Goal: Task Accomplishment & Management: Complete application form

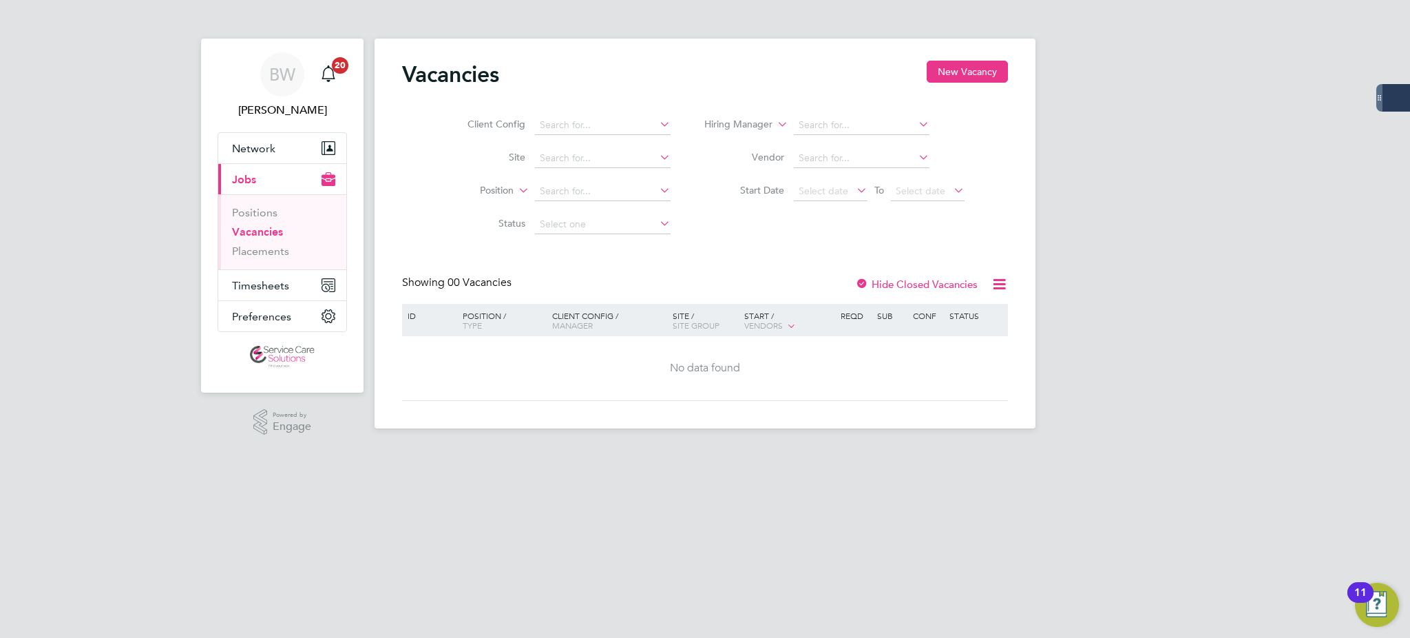
drag, startPoint x: 1363, startPoint y: 407, endPoint x: 1348, endPoint y: 413, distance: 16.4
click at [1363, 407] on div "BW [PERSON_NAME] Notifications 20 Applications: Network Businesses Sites Worker…" at bounding box center [705, 225] width 1410 height 450
click at [256, 280] on span "Timesheets" at bounding box center [260, 285] width 57 height 13
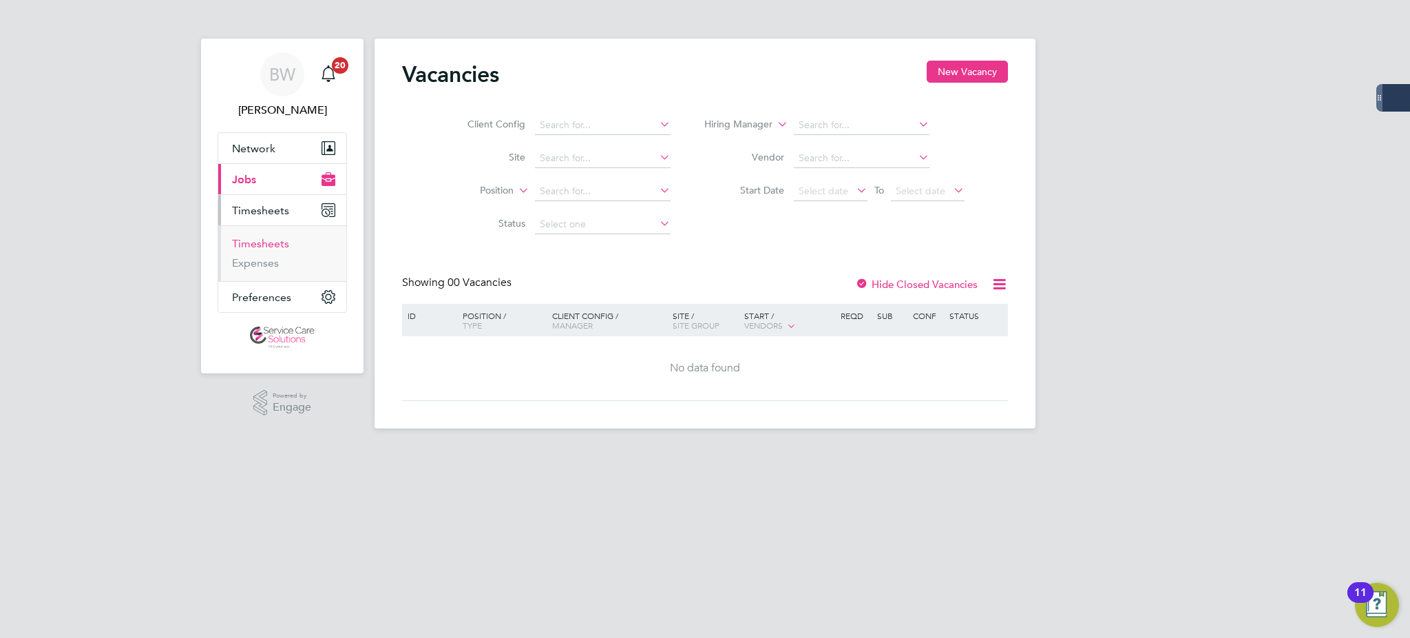
click at [256, 248] on link "Timesheets" at bounding box center [260, 243] width 57 height 13
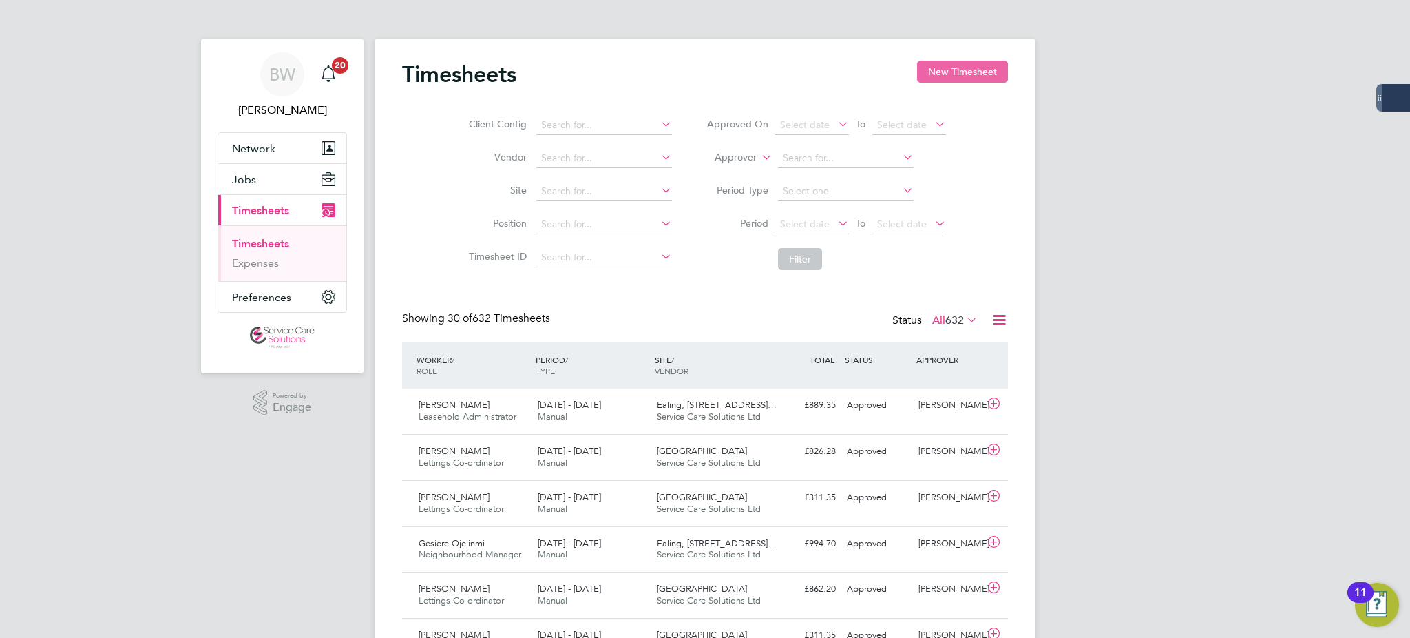
click at [961, 69] on button "New Timesheet" at bounding box center [962, 72] width 91 height 22
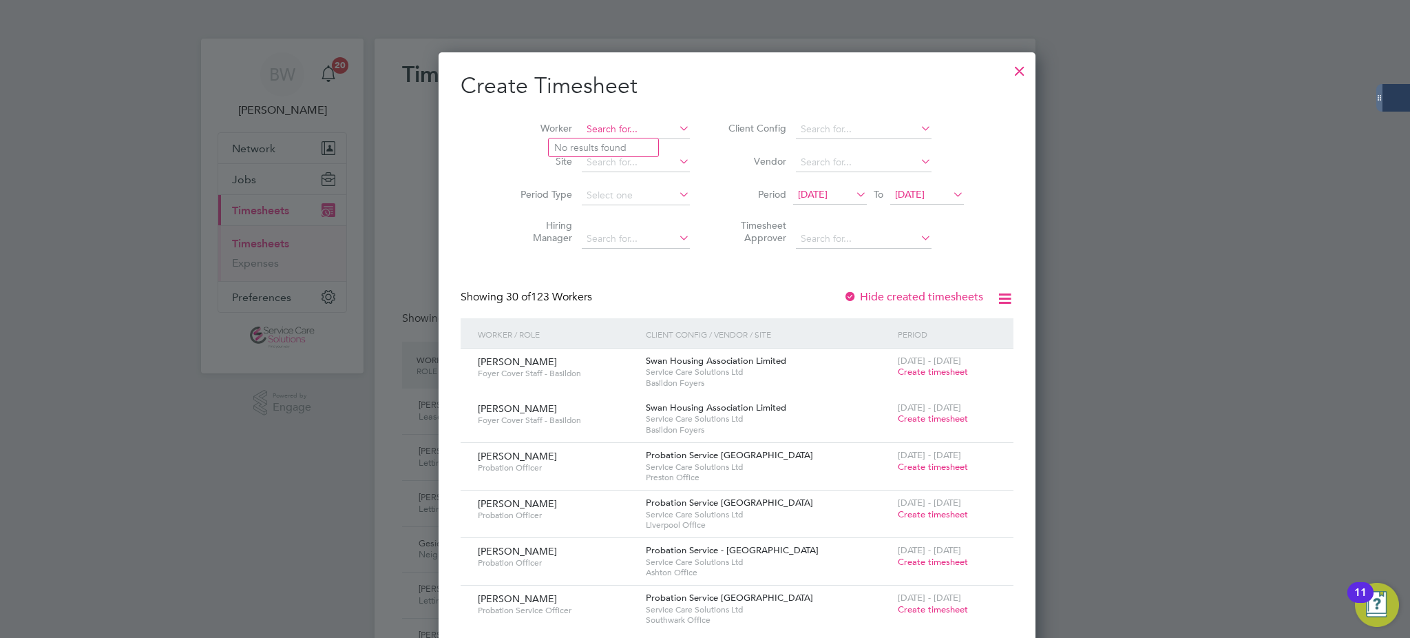
click at [582, 121] on input at bounding box center [636, 129] width 108 height 19
click at [603, 147] on li "Gesiere Ojejinmi" at bounding box center [603, 147] width 109 height 19
type input "Gesiere Ojejinmi"
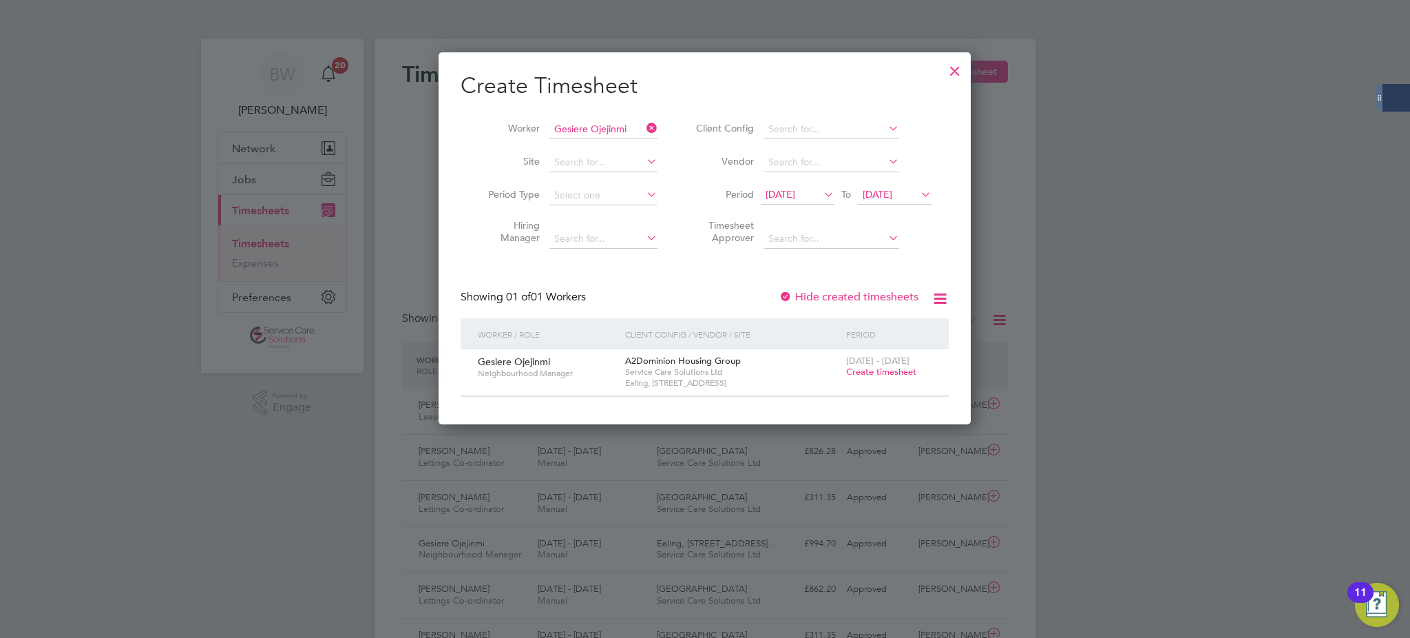
click at [867, 370] on span "Create timesheet" at bounding box center [881, 372] width 70 height 12
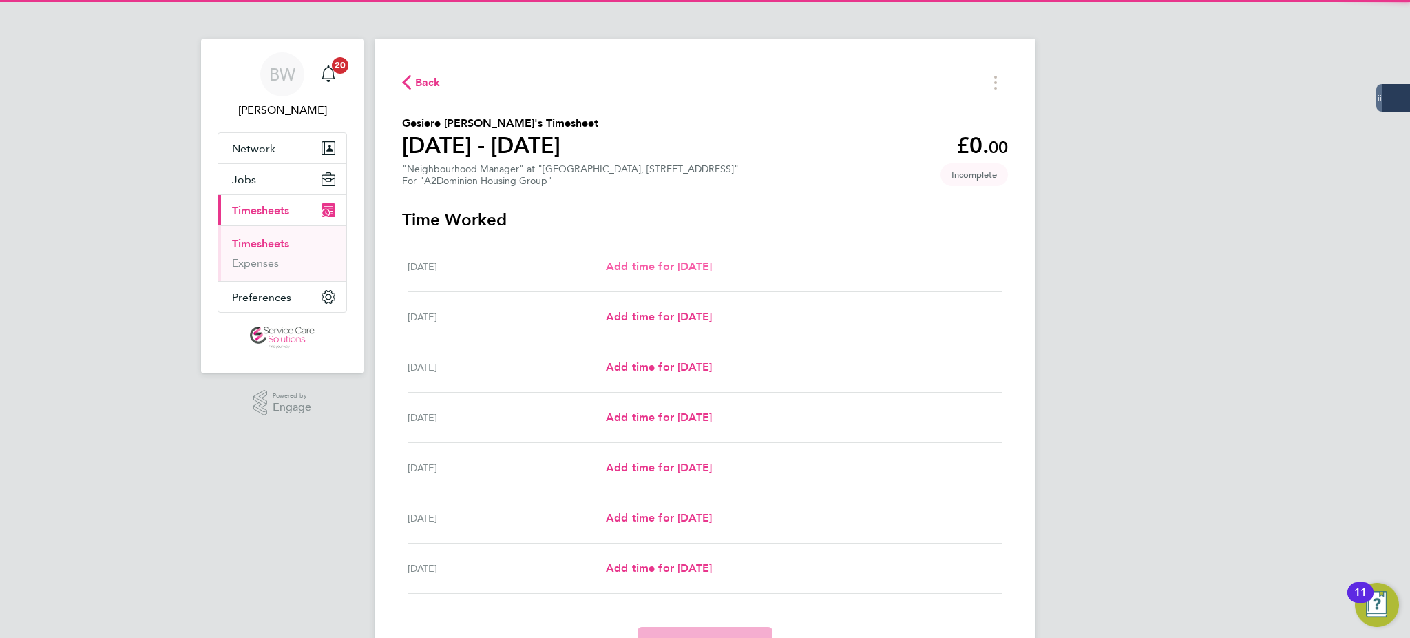
click at [682, 260] on span "Add time for [DATE]" at bounding box center [659, 266] width 106 height 13
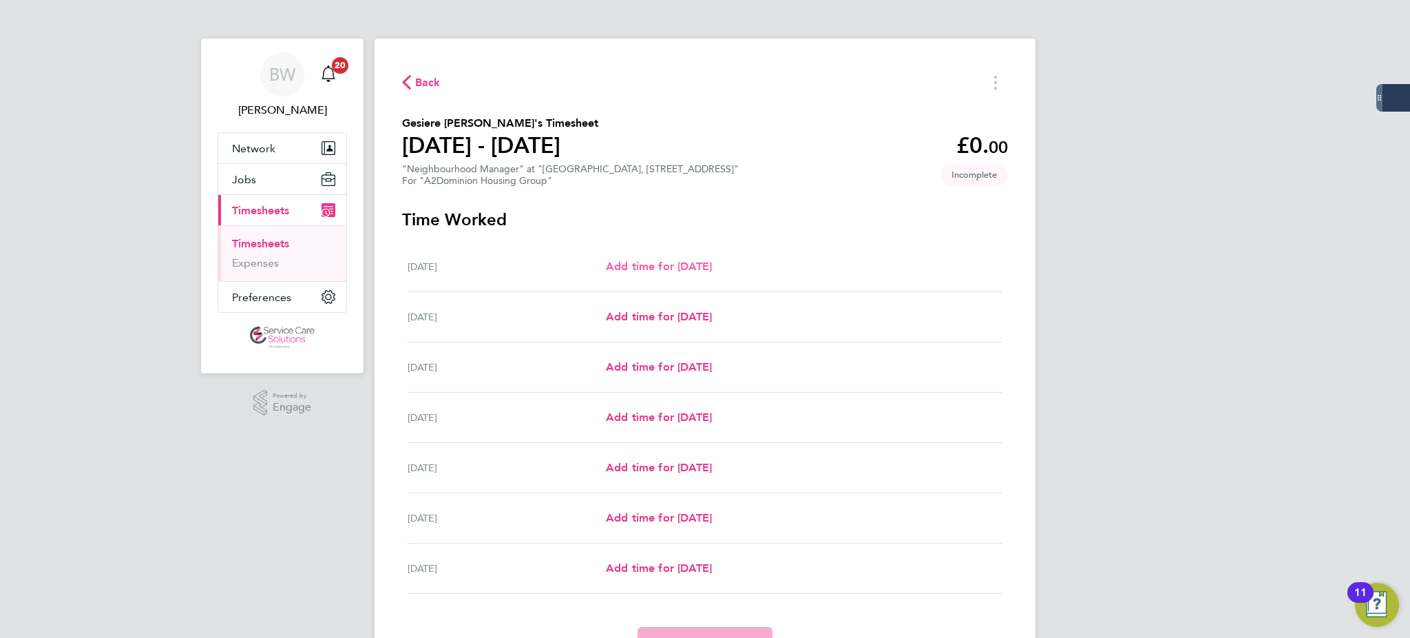
select select "30"
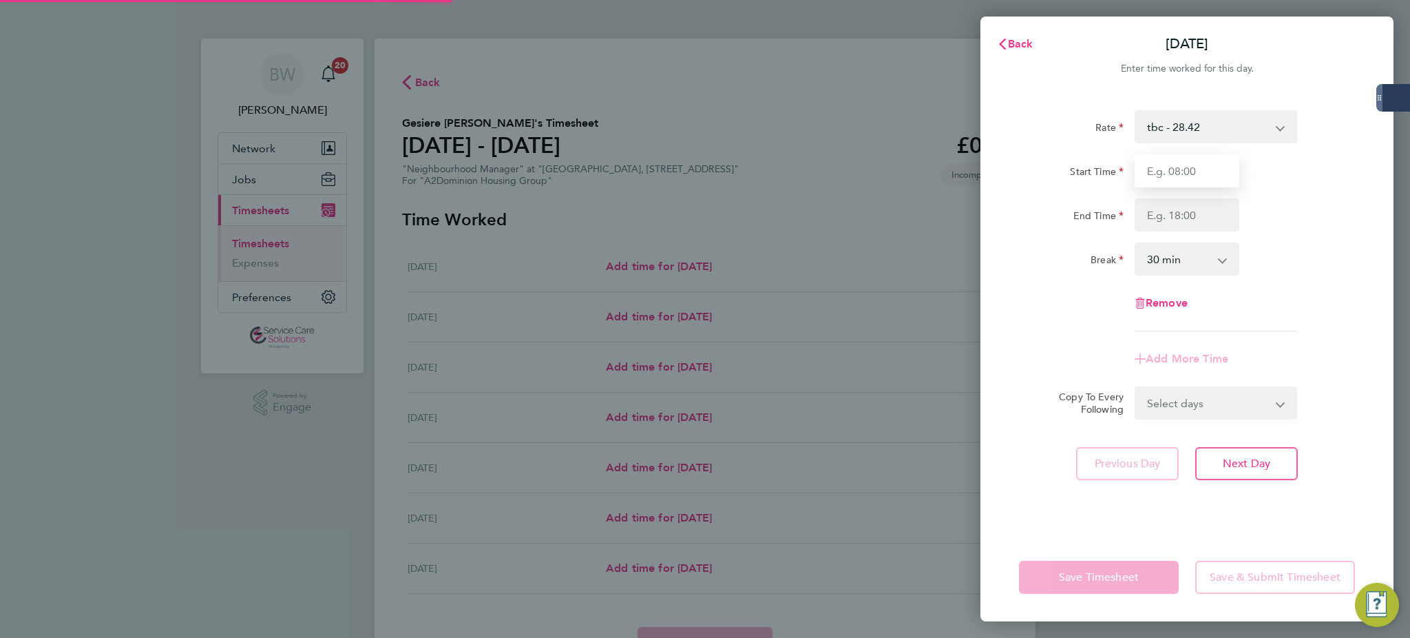
click at [1193, 170] on input "Start Time" at bounding box center [1187, 170] width 105 height 33
type input "09:00"
click at [1183, 218] on input "End Time" at bounding box center [1187, 214] width 105 height 33
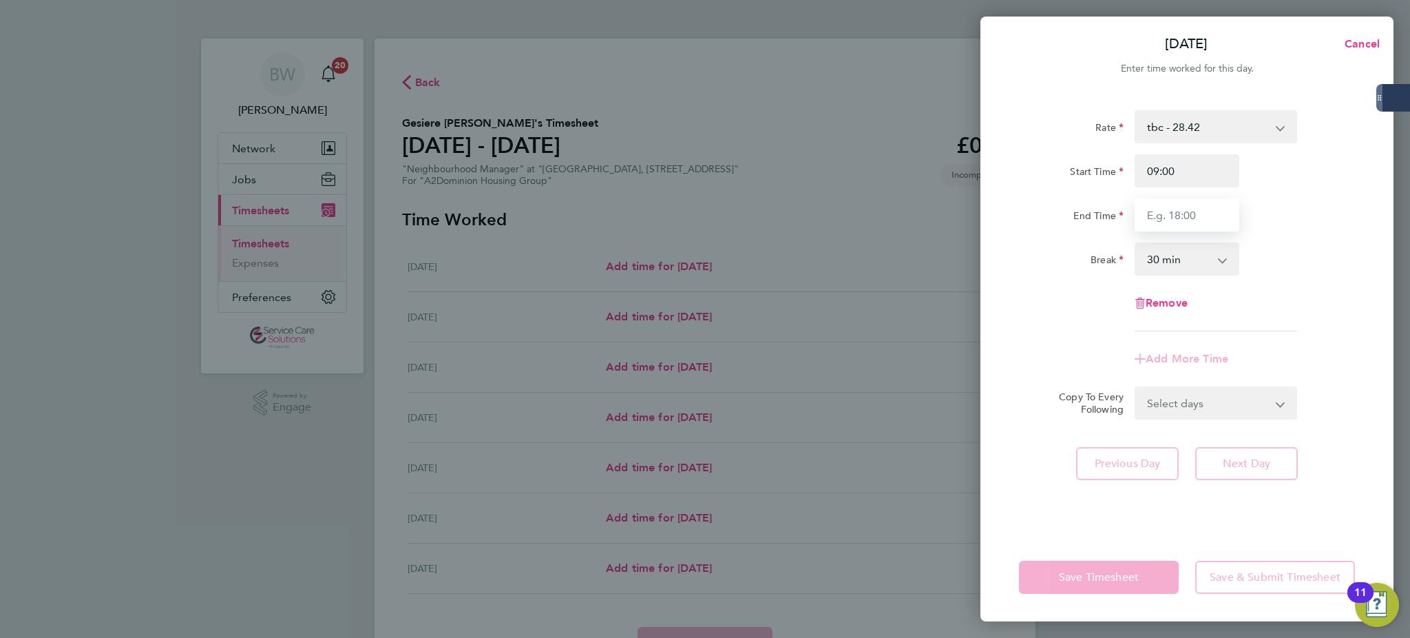
type input "17:00"
click at [1187, 261] on select "0 min 15 min 30 min 45 min 60 min 75 min 90 min" at bounding box center [1178, 259] width 85 height 30
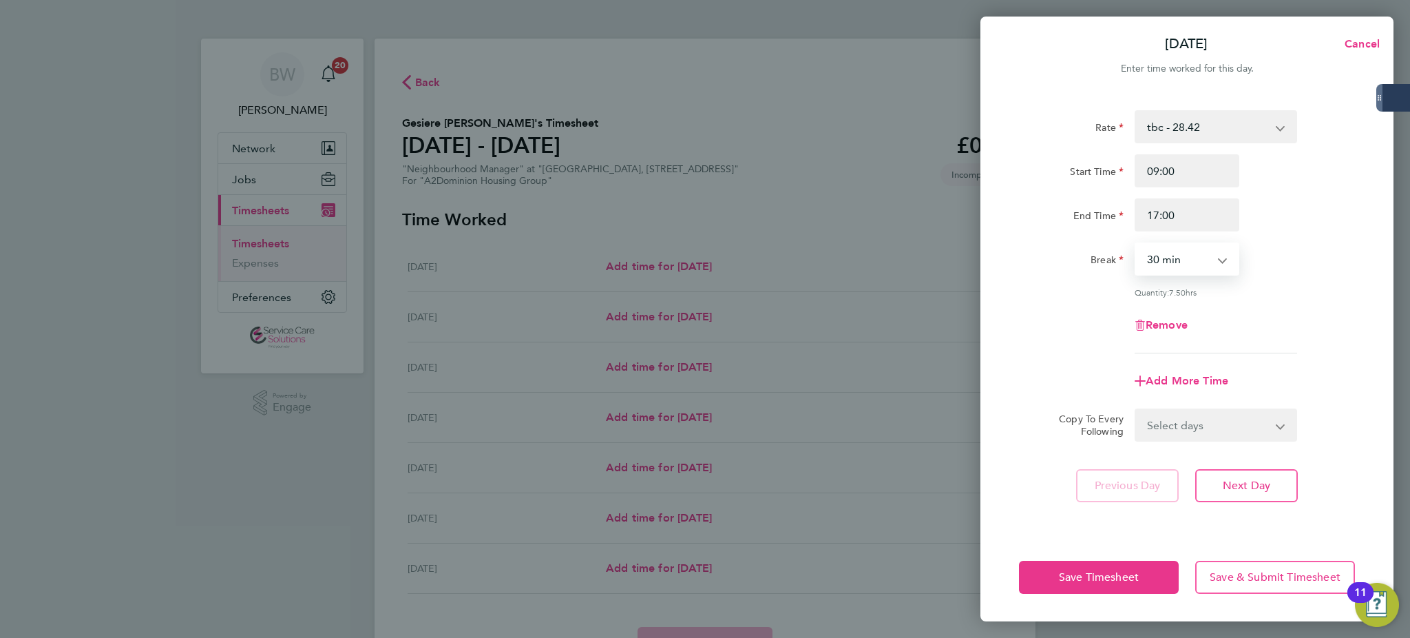
select select "60"
click at [1136, 244] on select "0 min 15 min 30 min 45 min 60 min 75 min 90 min" at bounding box center [1178, 259] width 85 height 30
click at [1220, 434] on select "Select days Day Weekday (Mon-Fri) Weekend (Sat-Sun) [DATE] [DATE] [DATE] [DATE]…" at bounding box center [1208, 425] width 145 height 30
select select "WEEKDAY"
click at [1136, 410] on select "Select days Day Weekday (Mon-Fri) Weekend (Sat-Sun) [DATE] [DATE] [DATE] [DATE]…" at bounding box center [1208, 425] width 145 height 30
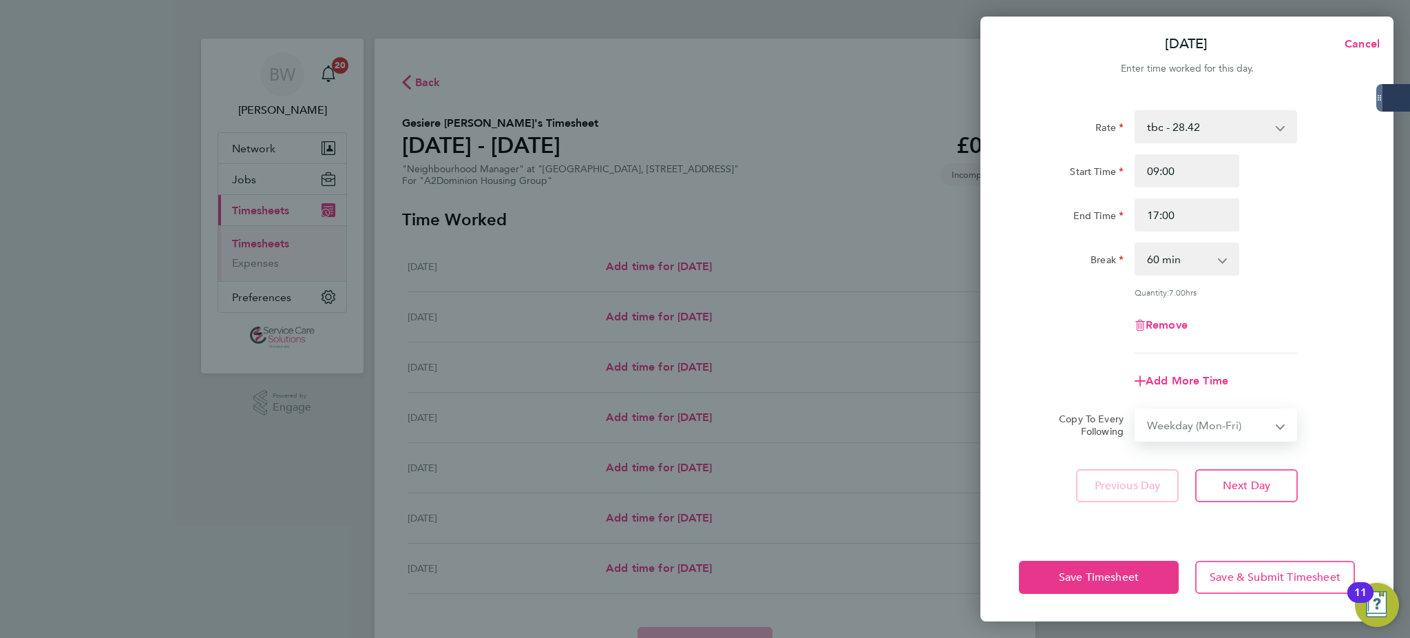
select select "[DATE]"
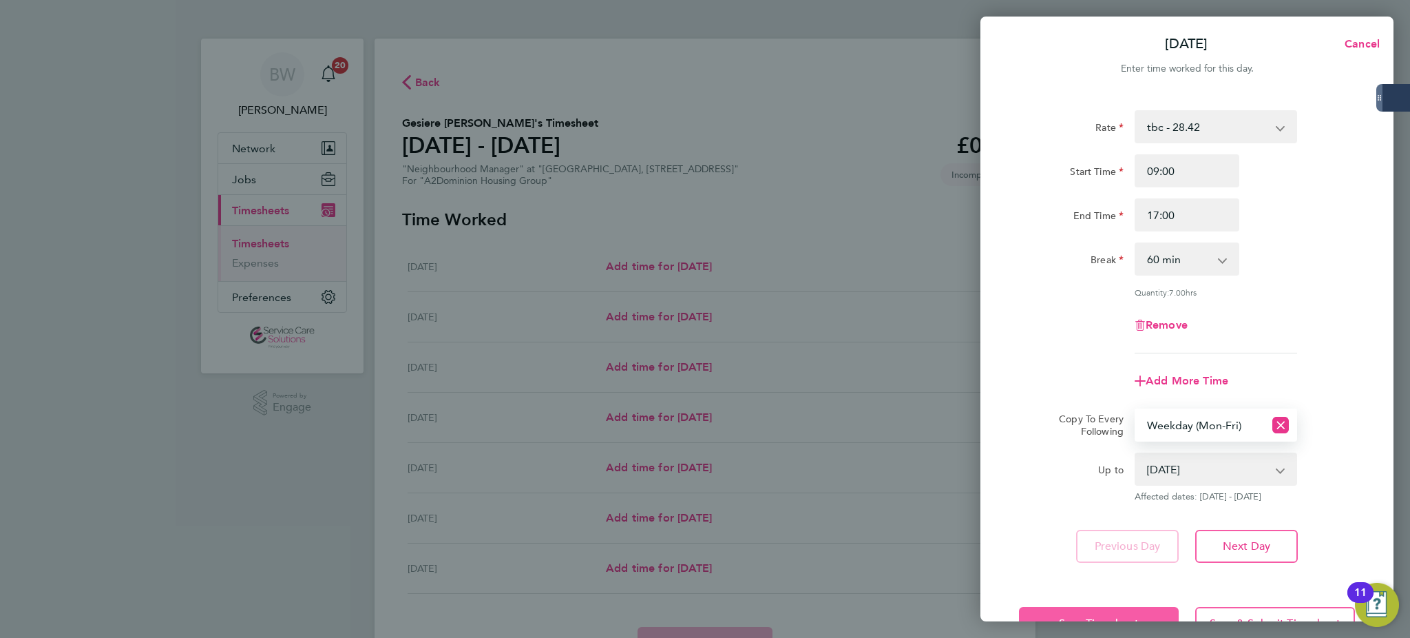
click at [1124, 607] on button "Save Timesheet" at bounding box center [1099, 623] width 160 height 33
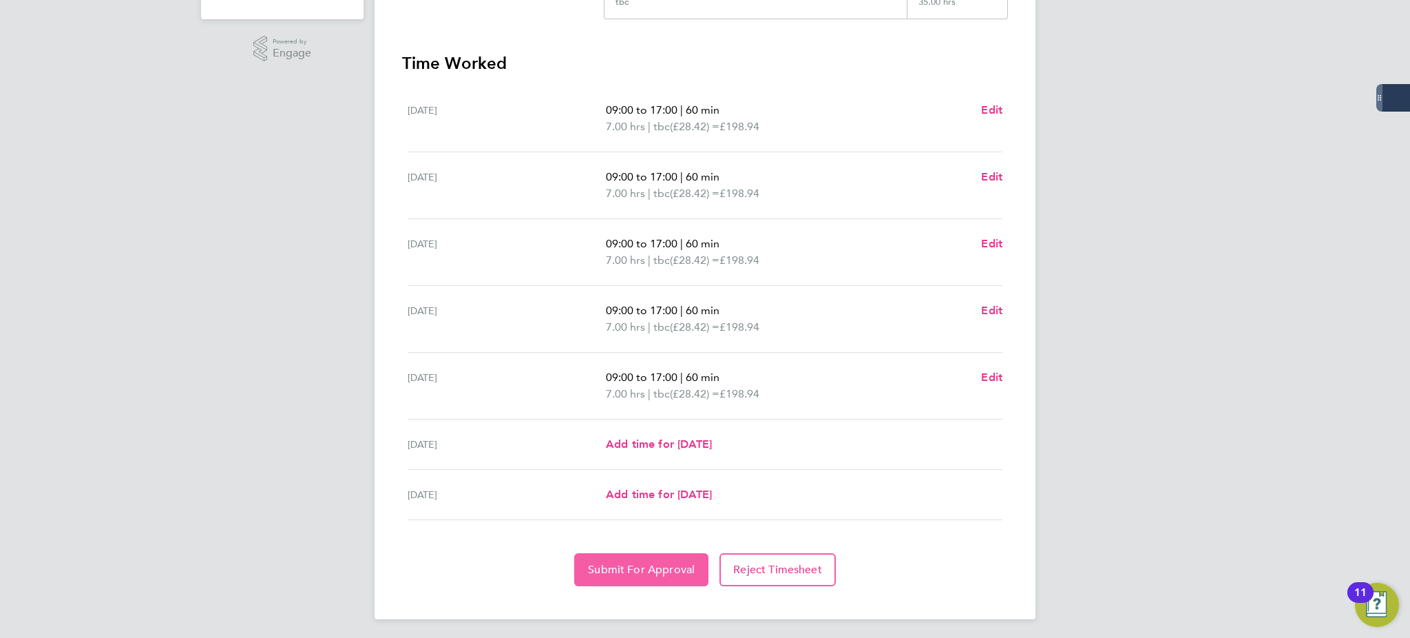
click at [682, 565] on span "Submit For Approval" at bounding box center [641, 570] width 107 height 14
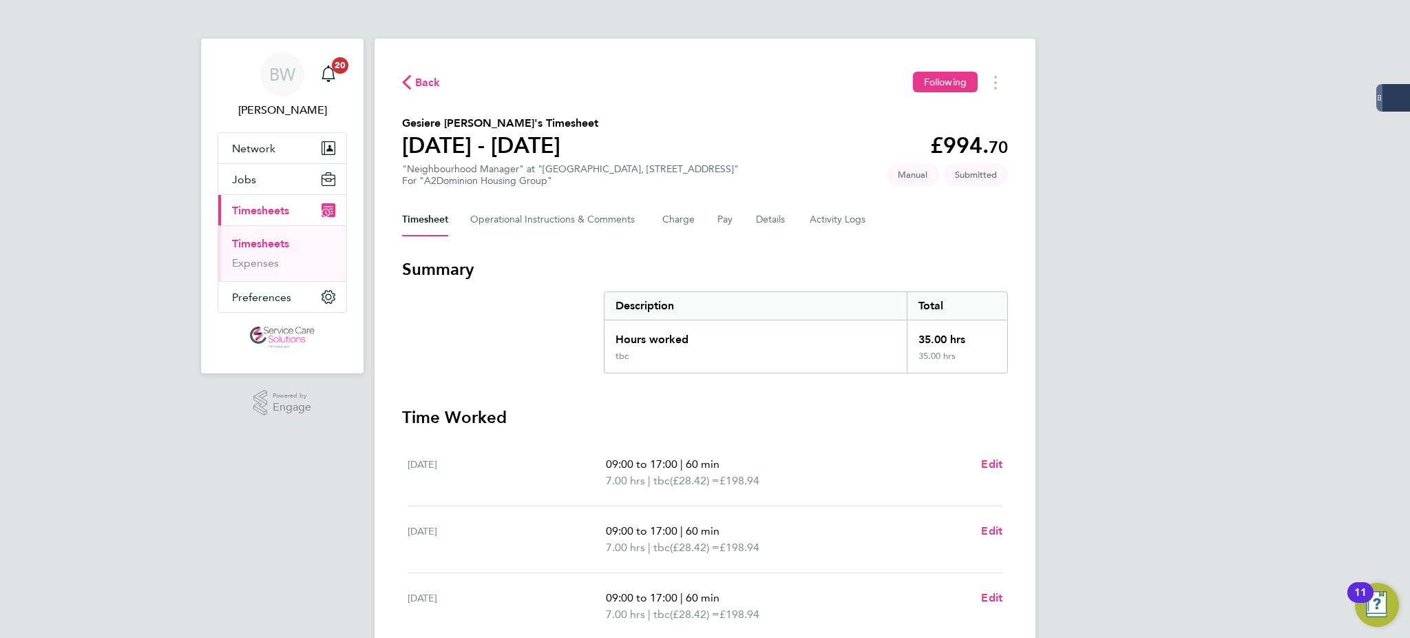
click at [1280, 304] on div "BW [PERSON_NAME] Notifications 20 Applications: Network Businesses Sites Worker…" at bounding box center [705, 497] width 1410 height 995
